Goal: Answer question/provide support

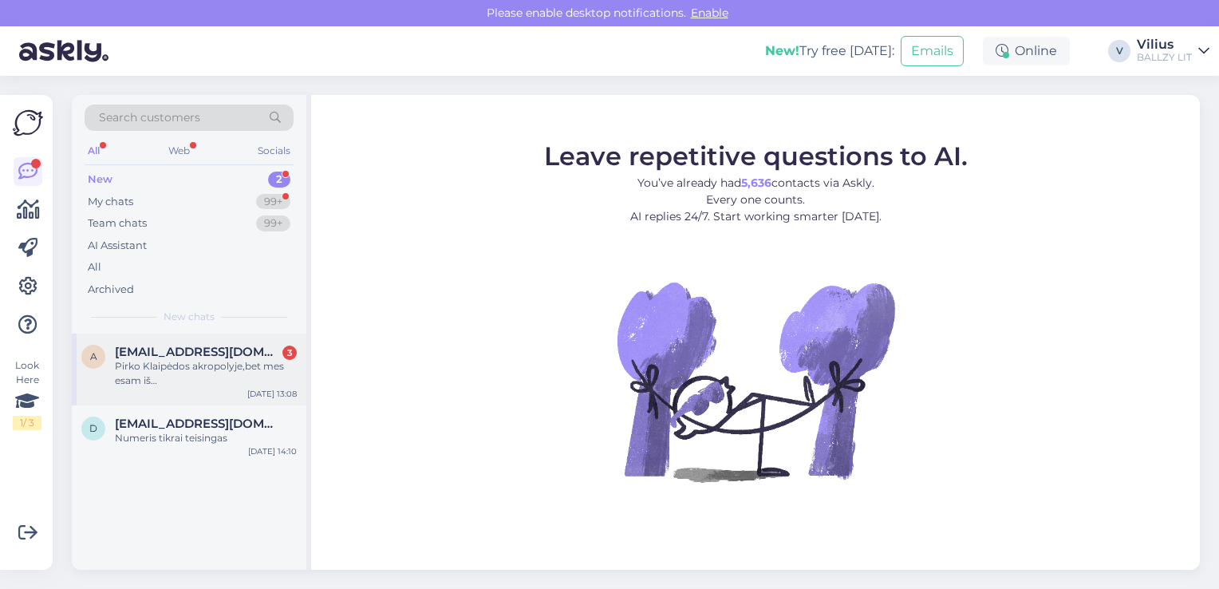
click at [188, 381] on div "Pirko Klaipėdos akropolyje,bet mes esam iš [GEOGRAPHIC_DATA],patogiau būtų grąž…" at bounding box center [206, 373] width 182 height 29
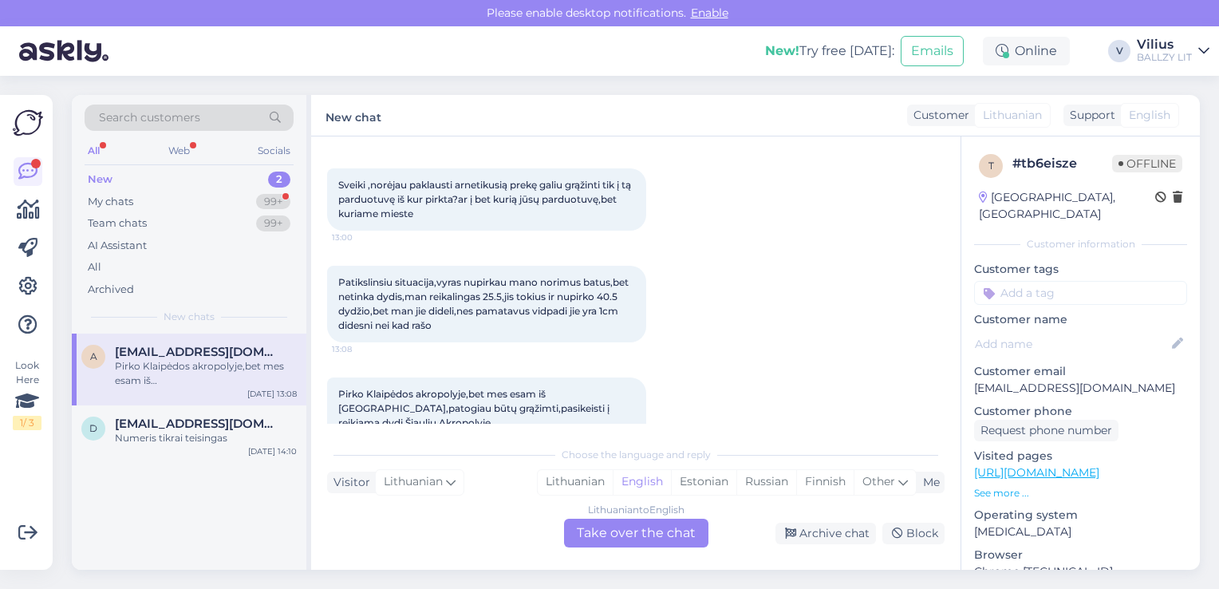
scroll to position [101, 0]
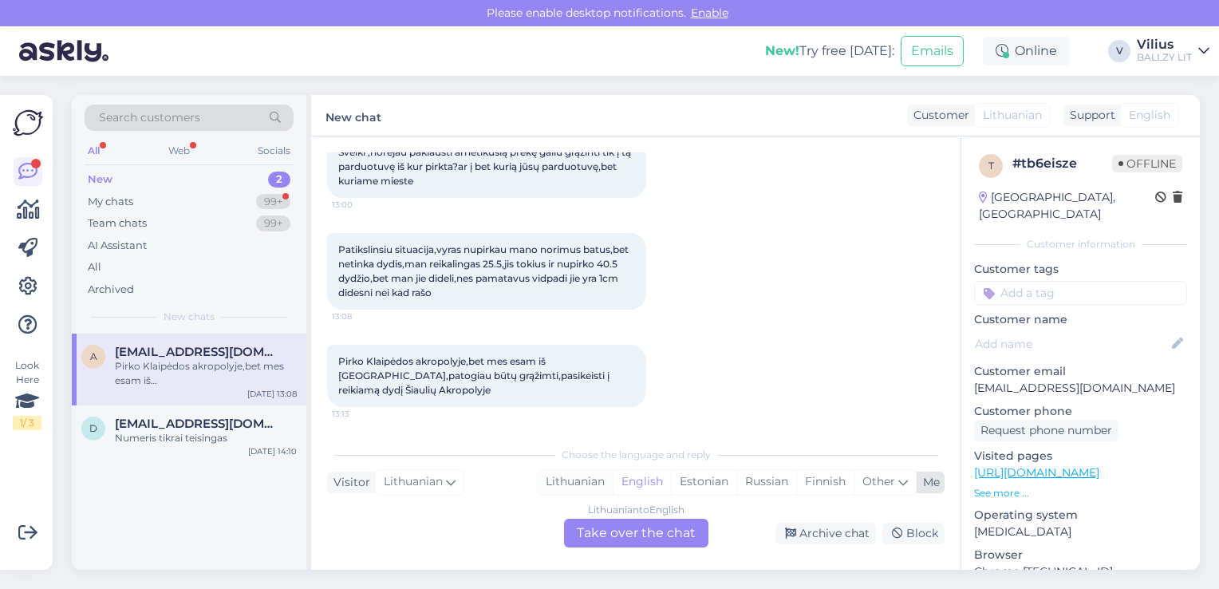
click at [572, 479] on div "Lithuanian" at bounding box center [575, 482] width 75 height 24
click at [620, 523] on div "Lithuanian to Lithuanian Take over the chat" at bounding box center [636, 533] width 144 height 29
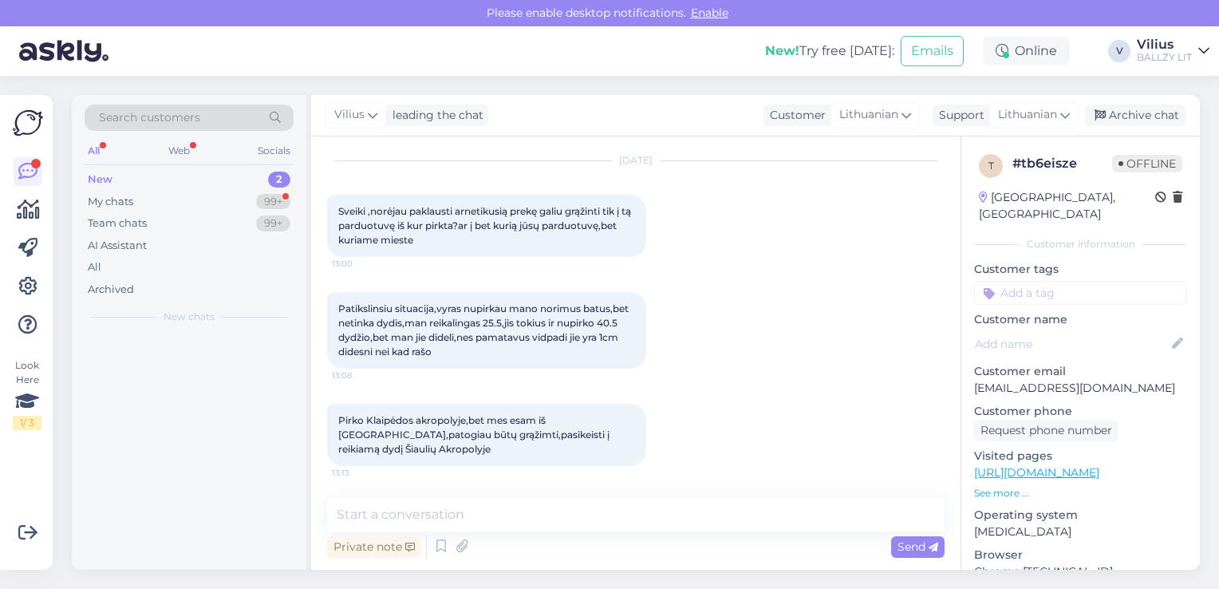
scroll to position [41, 0]
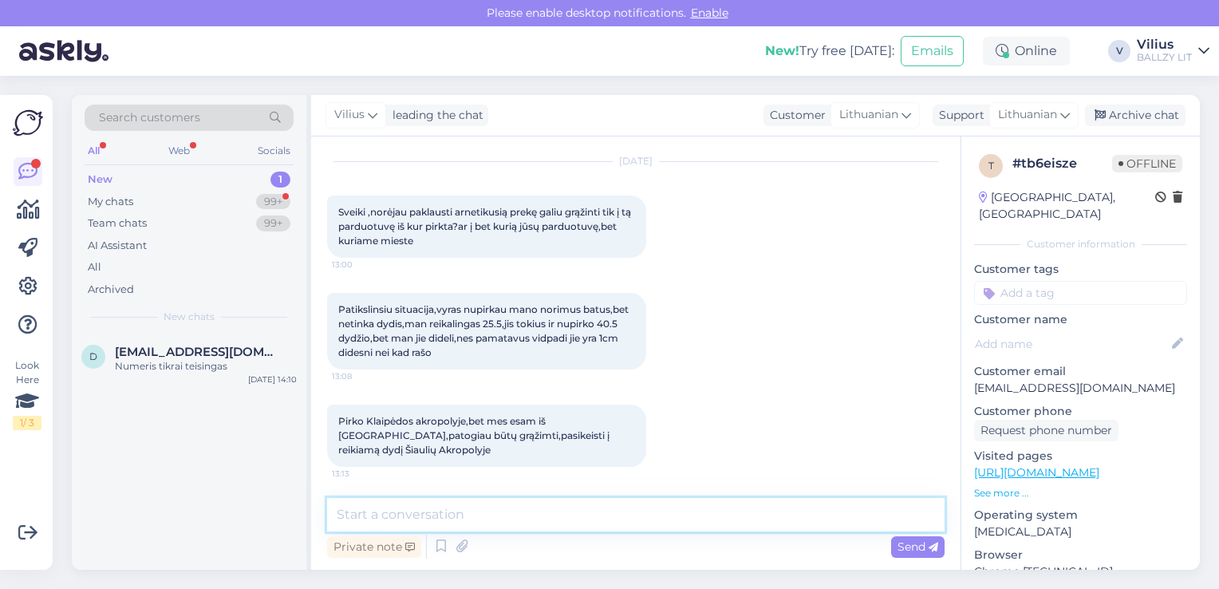
click at [594, 518] on textarea at bounding box center [635, 515] width 617 height 34
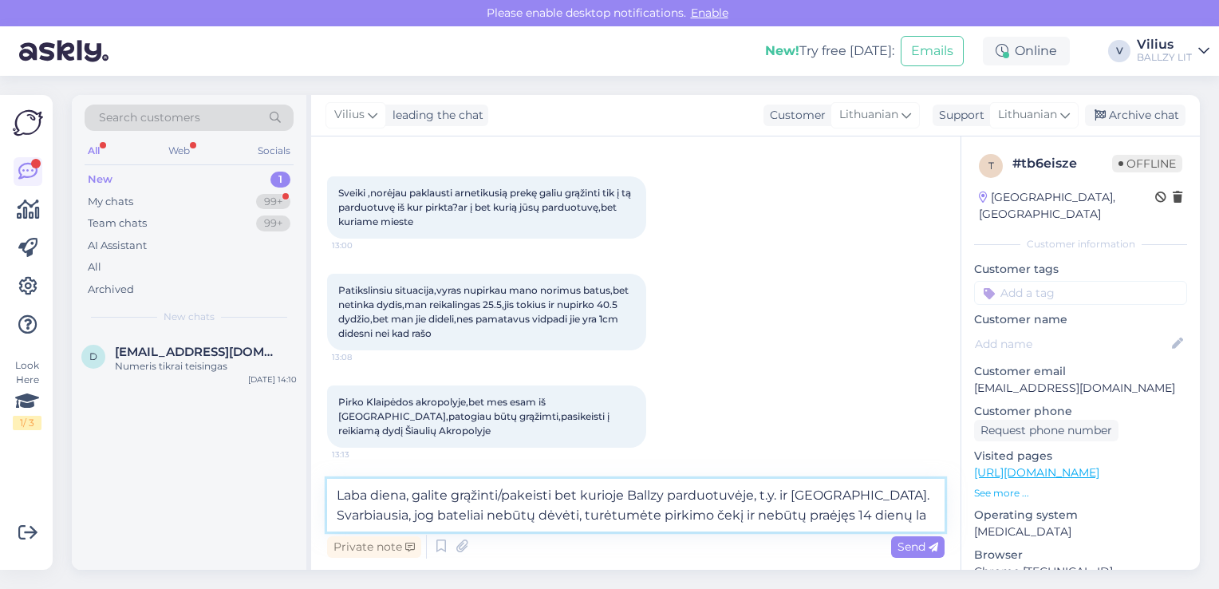
scroll to position [81, 0]
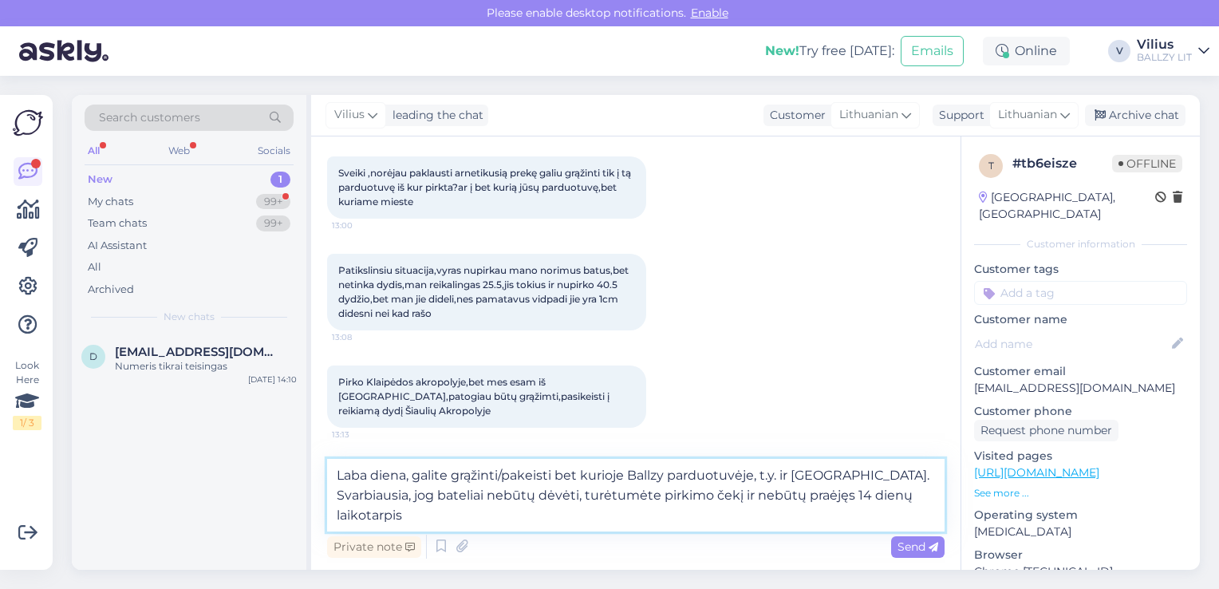
type textarea "Laba diena, galite grąžinti/pakeisti bet kurioje Ballzy parduotuvėje, t.y. ir […"
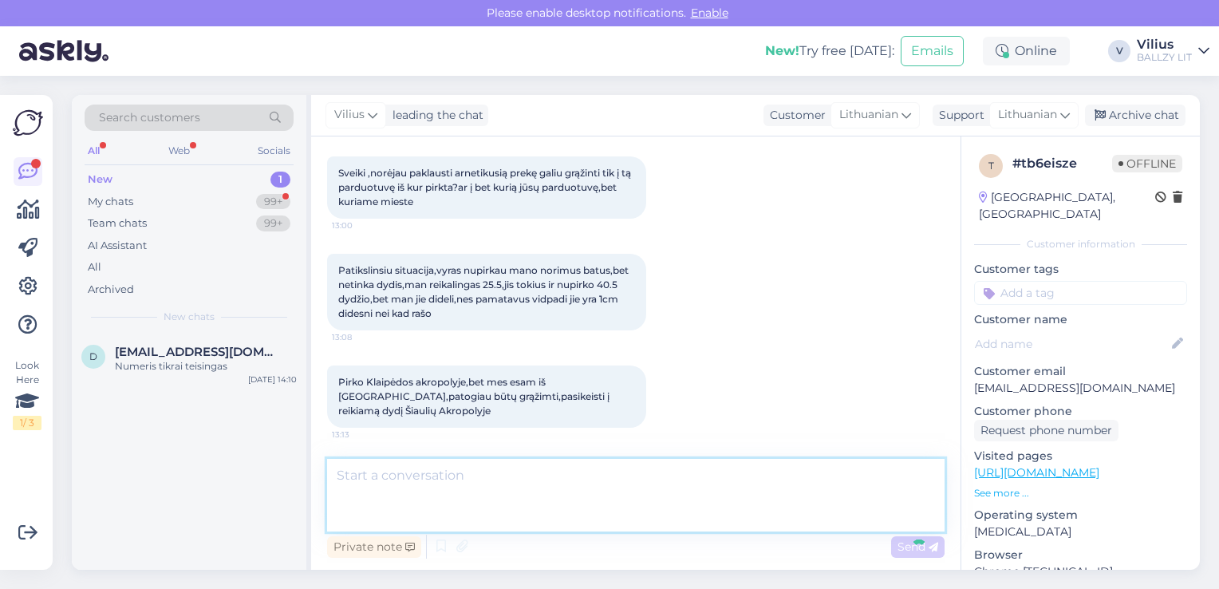
scroll to position [153, 0]
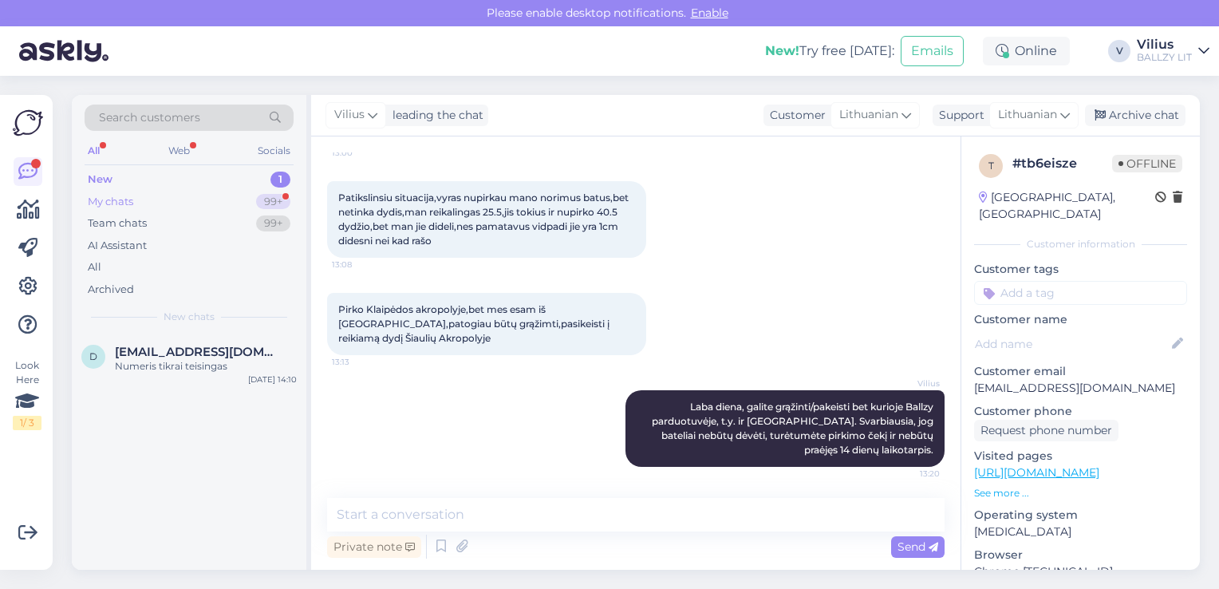
click at [133, 205] on div "My chats" at bounding box center [110, 202] width 45 height 16
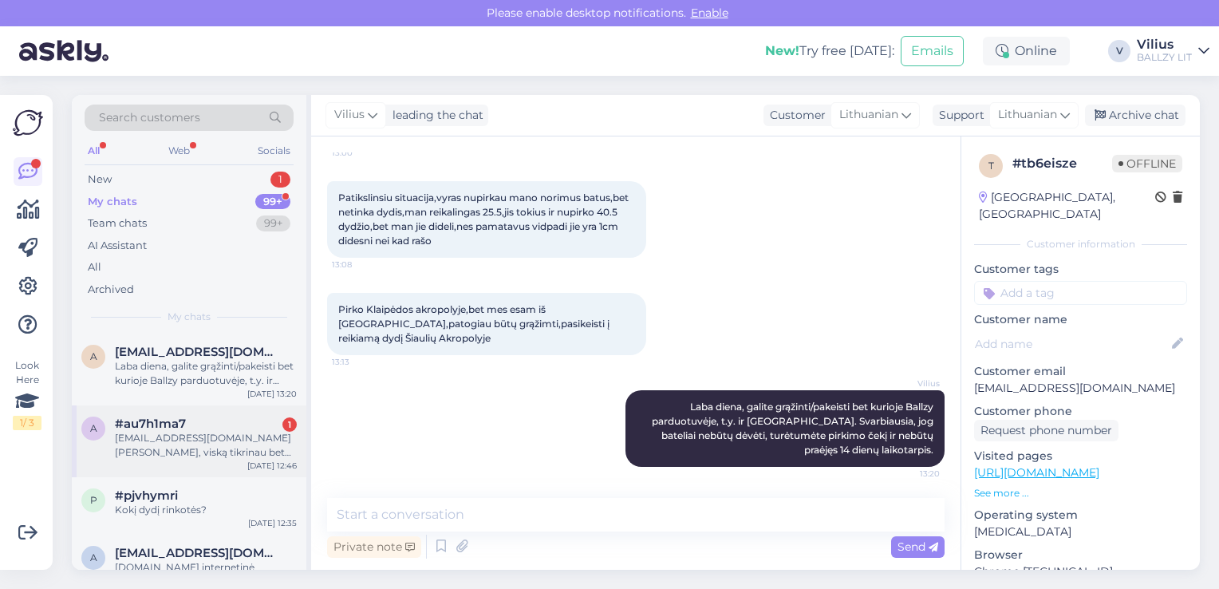
click at [227, 438] on div "[EMAIL_ADDRESS][DOMAIN_NAME] [PERSON_NAME], viską tikrinau bet niekur nėra. Jei…" at bounding box center [206, 445] width 182 height 29
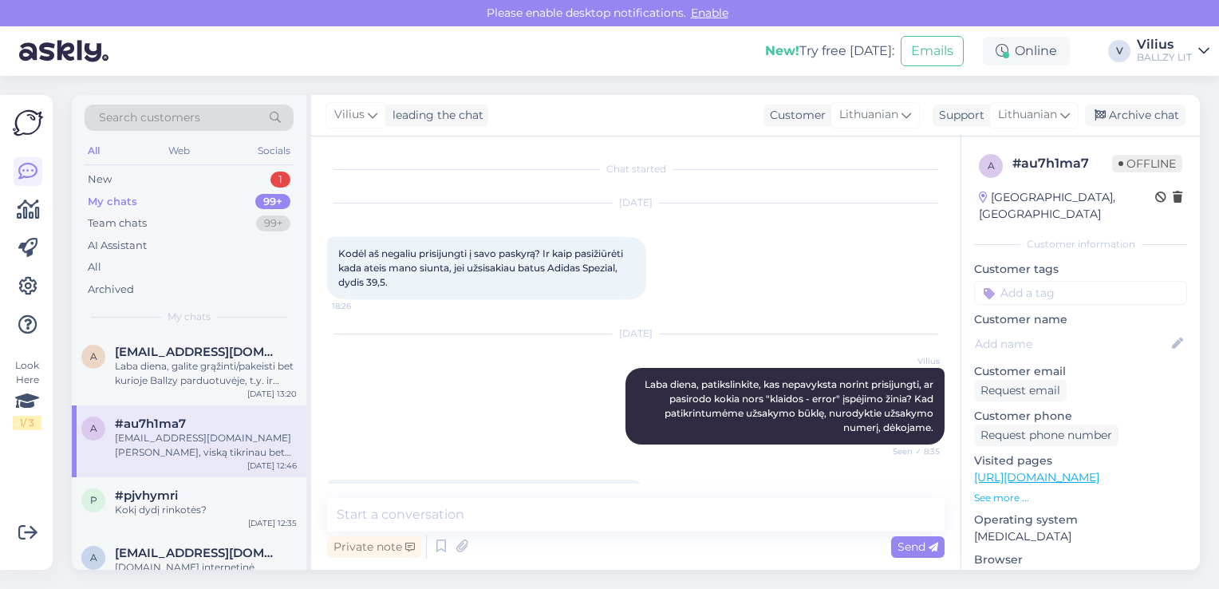
scroll to position [318, 0]
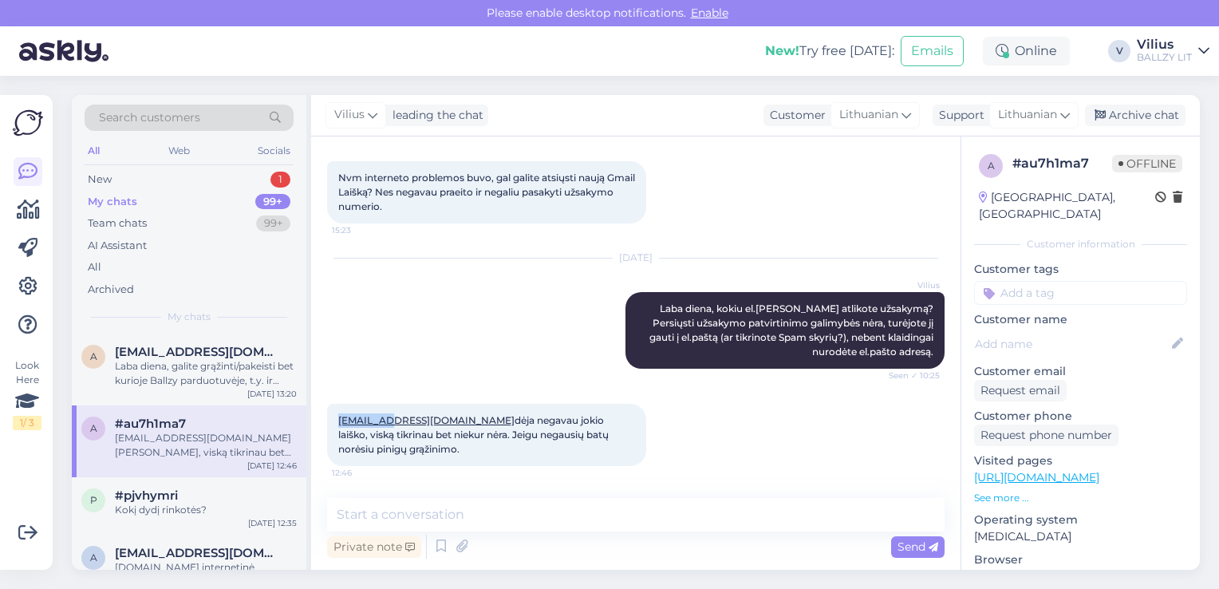
drag, startPoint x: 333, startPoint y: 418, endPoint x: 396, endPoint y: 417, distance: 63.0
click at [396, 417] on div "[EMAIL_ADDRESS][DOMAIN_NAME] [PERSON_NAME], viską tikrinau bet niekur nėra. Jei…" at bounding box center [486, 435] width 319 height 62
copy link "emmajones"
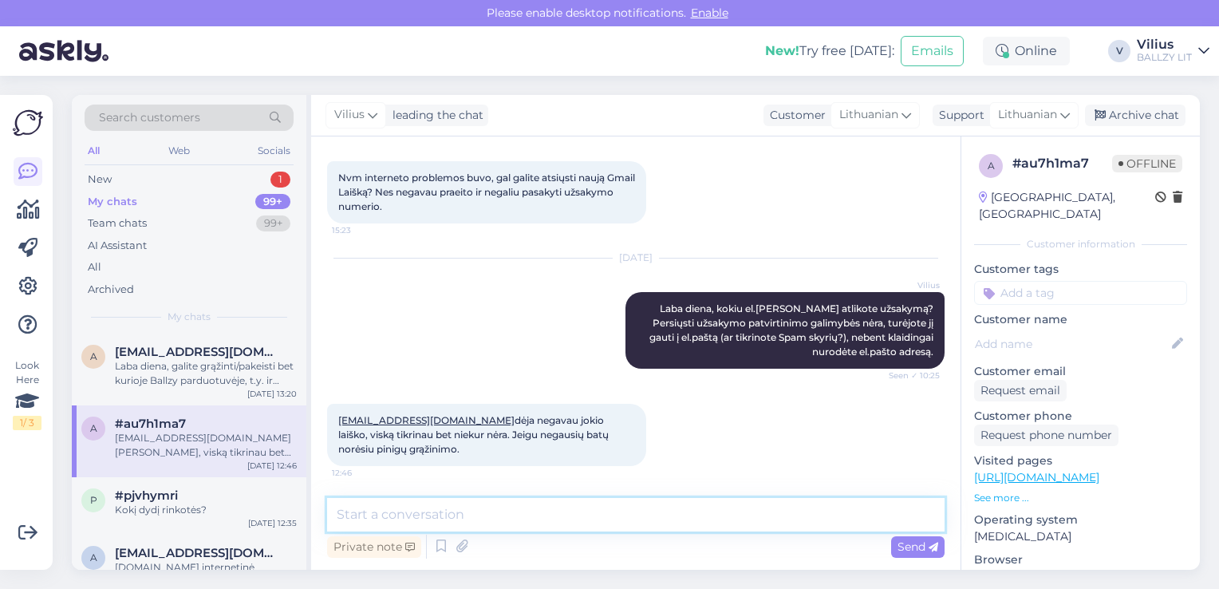
click at [515, 516] on textarea at bounding box center [635, 515] width 617 height 34
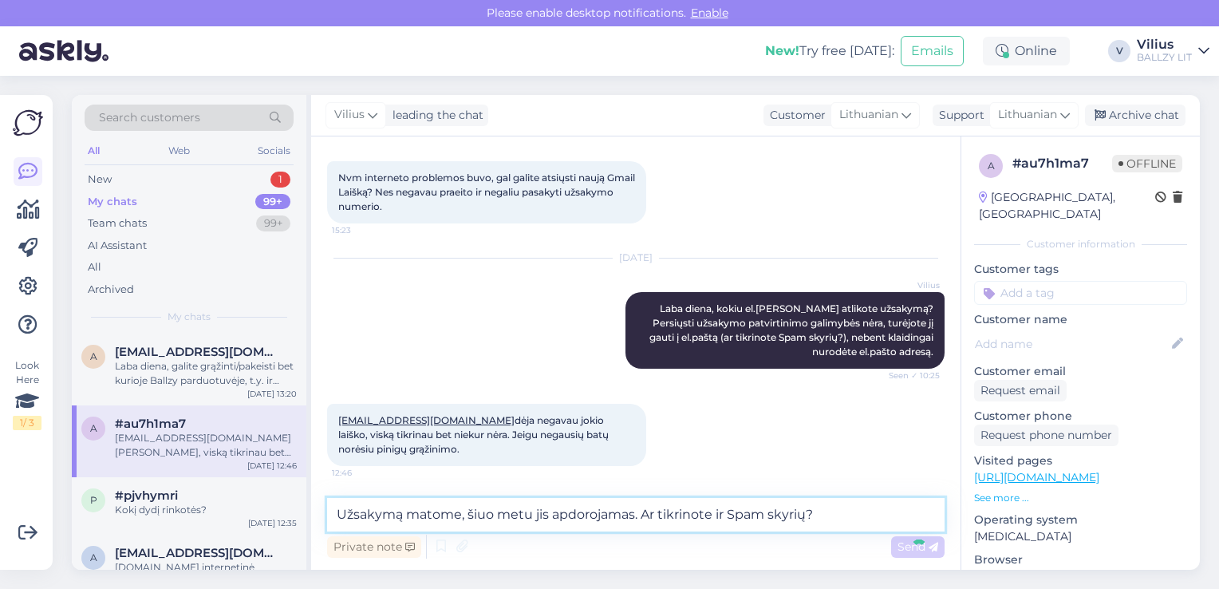
type textarea "Užsakymą matome, šiuo metu jis apdorojamas. Ar tikrinote ir Spam skyrių?"
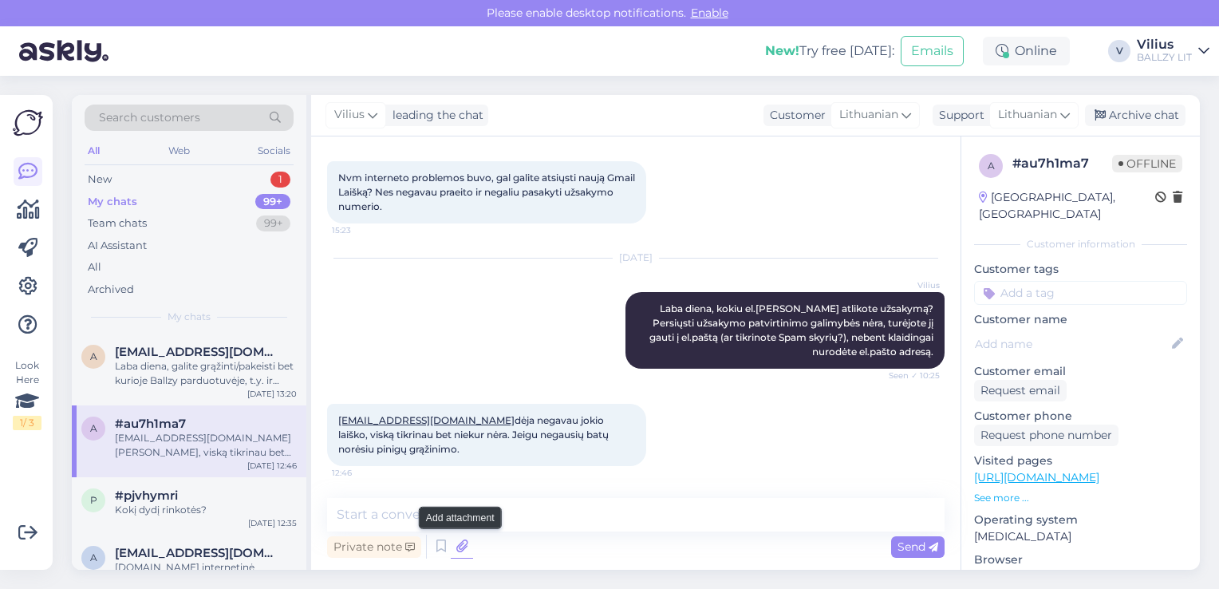
click at [461, 547] on icon at bounding box center [462, 547] width 22 height 24
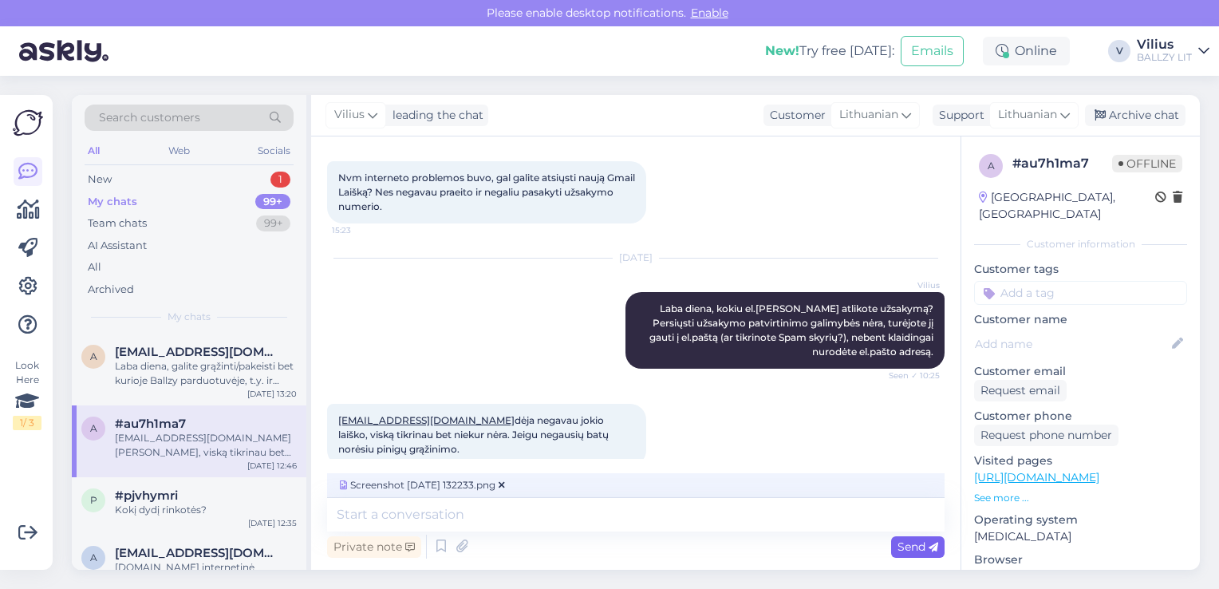
click at [914, 552] on span "Send" at bounding box center [918, 546] width 41 height 14
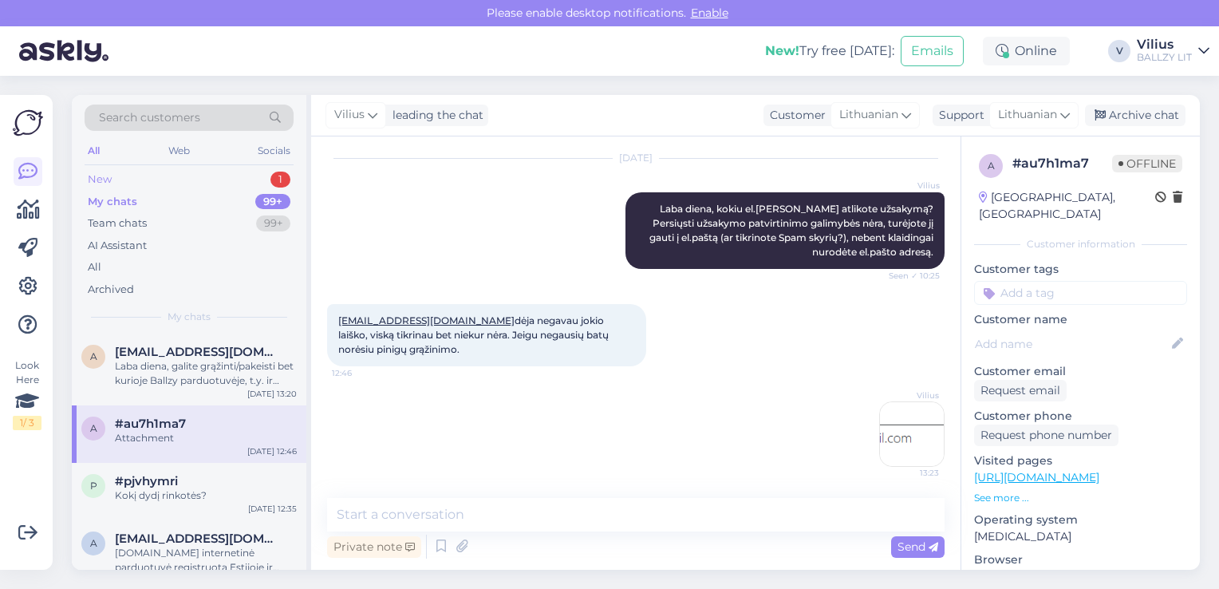
click at [139, 180] on div "New 1" at bounding box center [189, 179] width 209 height 22
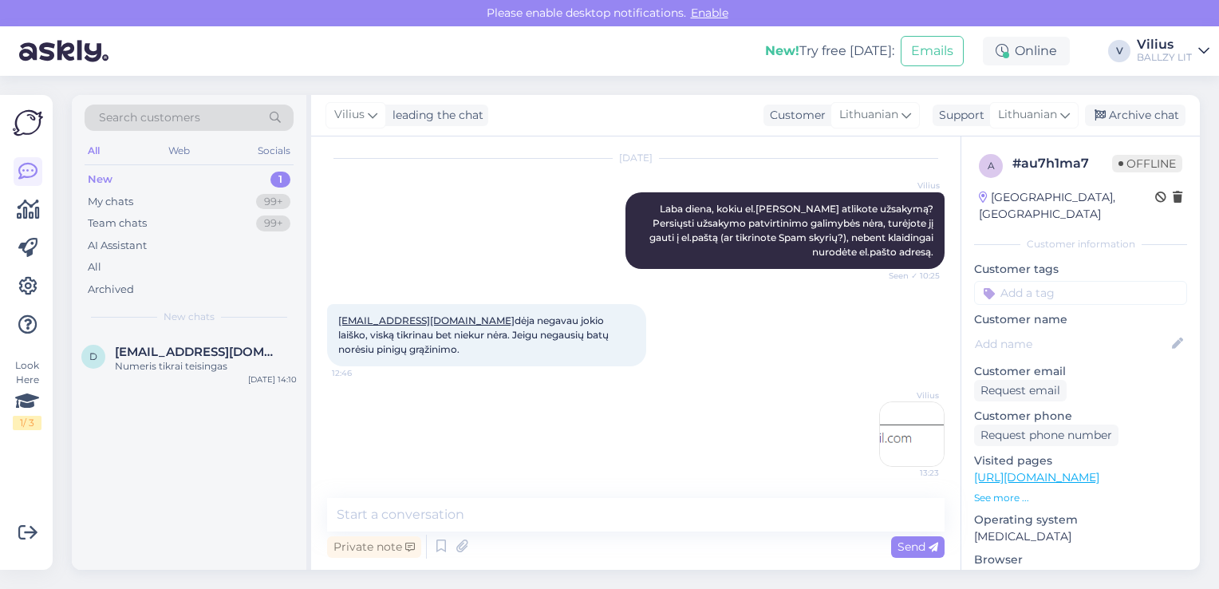
click at [896, 420] on img at bounding box center [912, 434] width 64 height 64
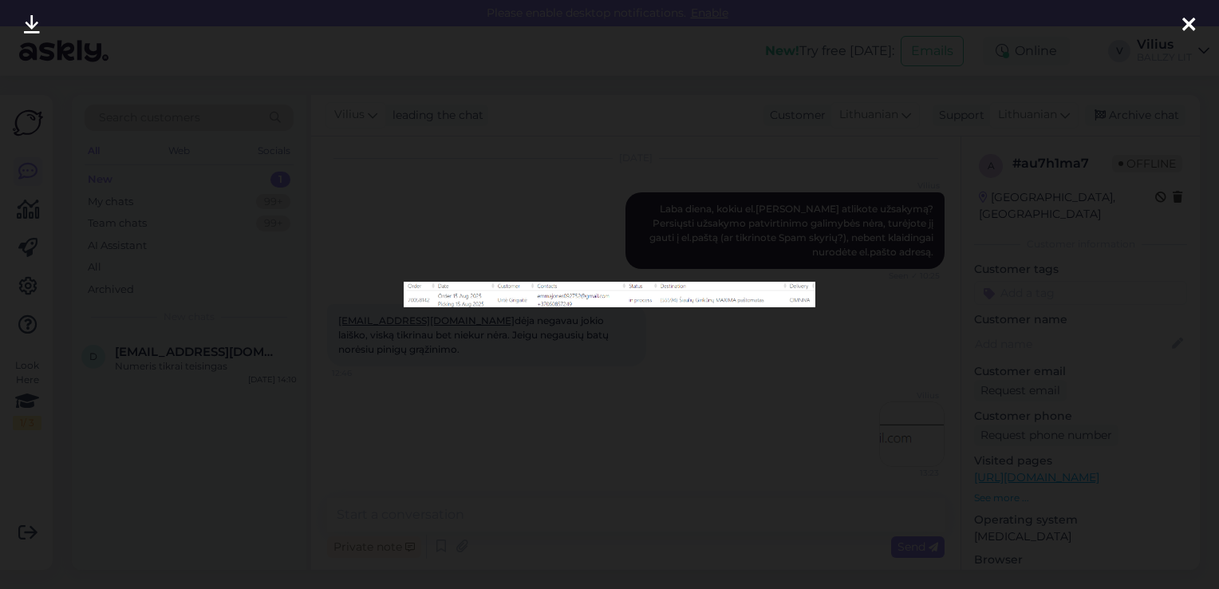
click at [783, 399] on div at bounding box center [609, 294] width 1219 height 589
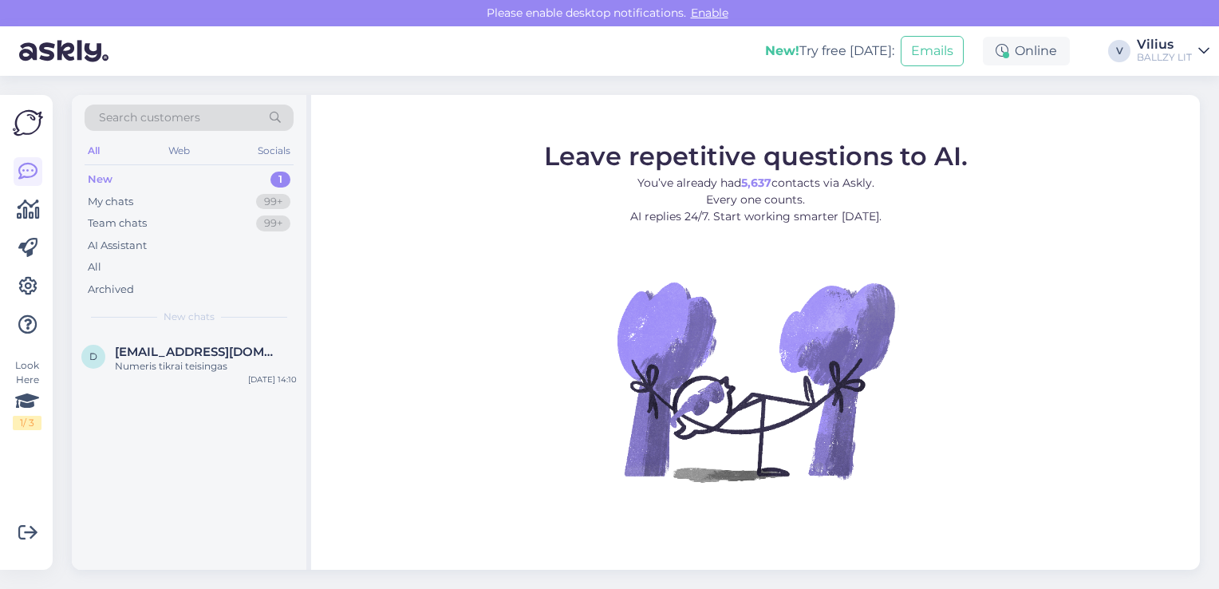
click at [141, 188] on div "New 1" at bounding box center [189, 179] width 209 height 22
click at [140, 195] on div "My chats 99+" at bounding box center [189, 202] width 209 height 22
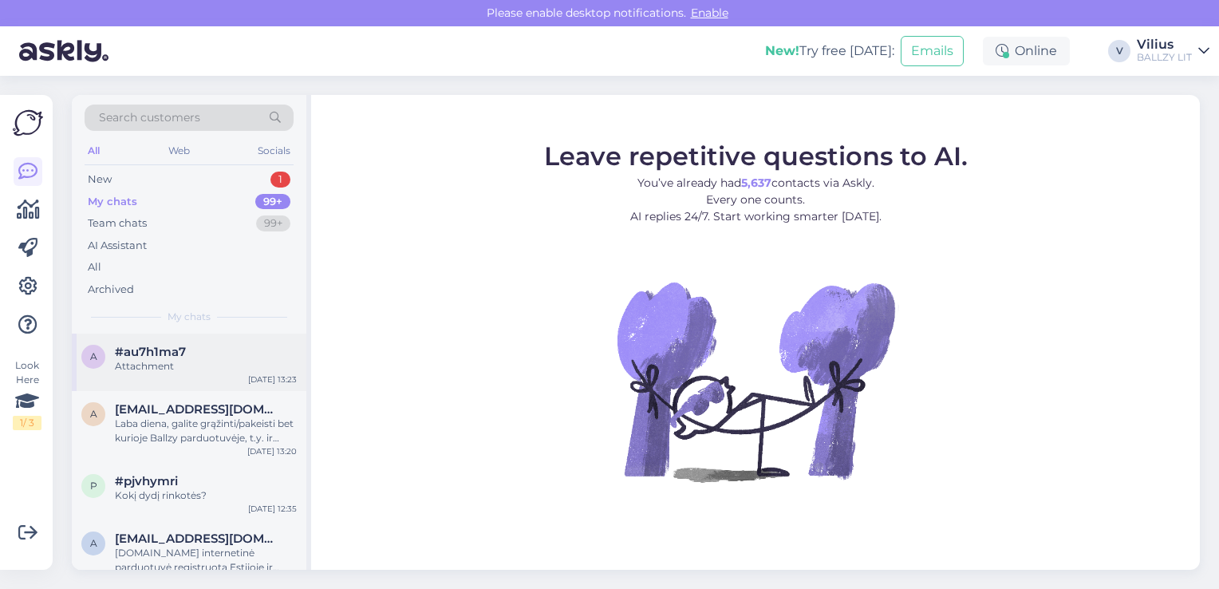
click at [211, 349] on div "#au7h1ma7" at bounding box center [206, 352] width 182 height 14
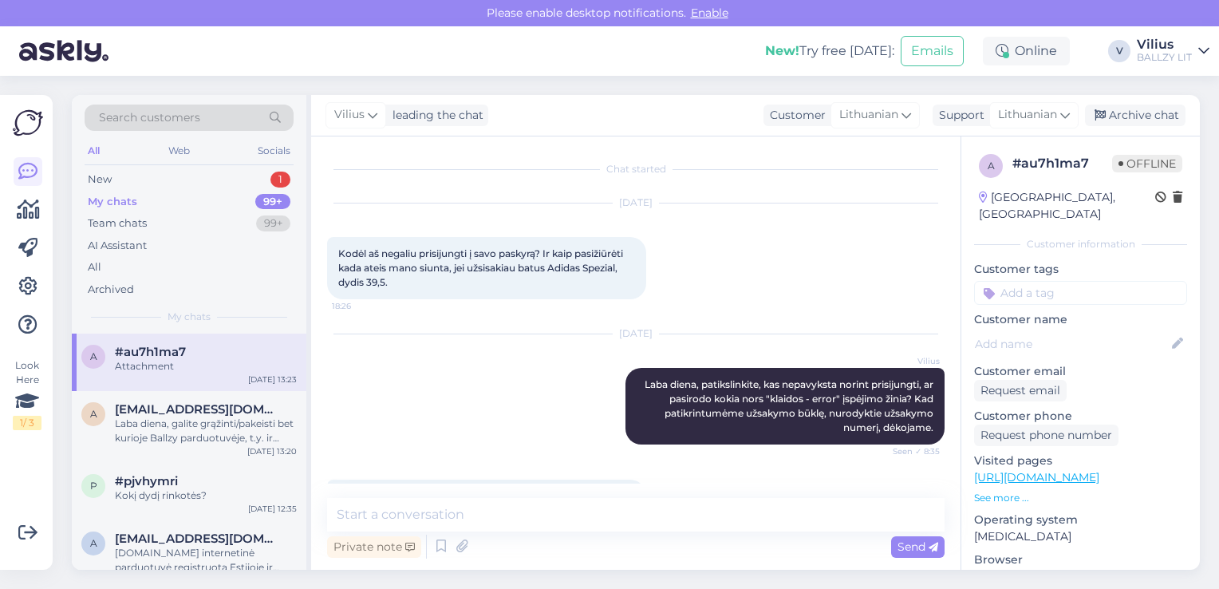
scroll to position [501, 0]
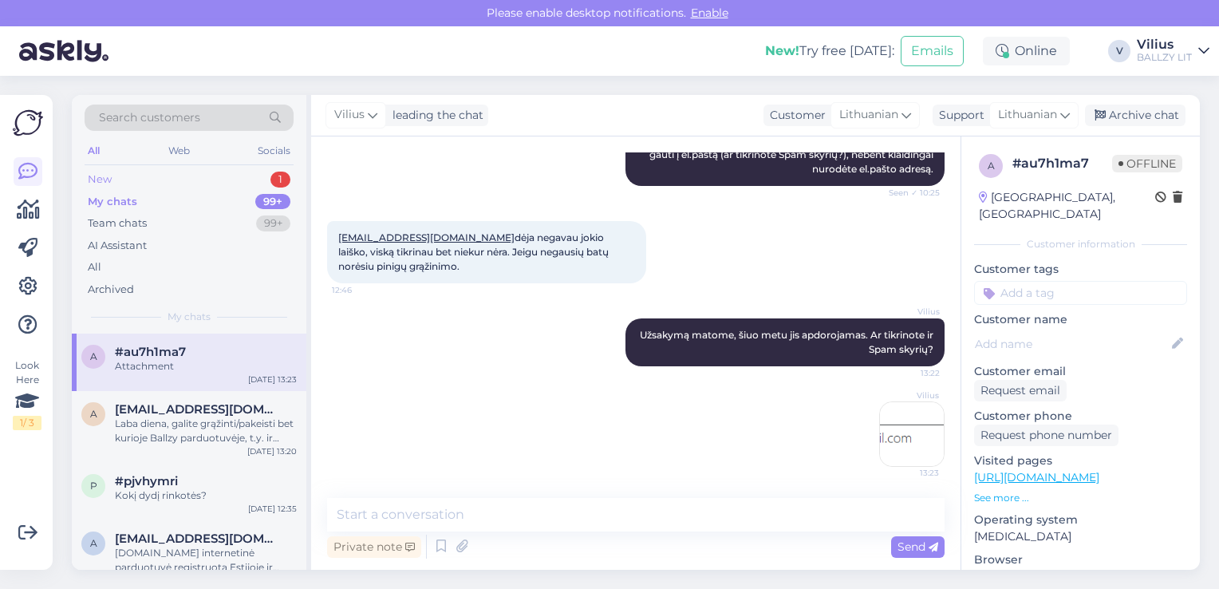
click at [143, 176] on div "New 1" at bounding box center [189, 179] width 209 height 22
